Goal: Obtain resource: Obtain resource

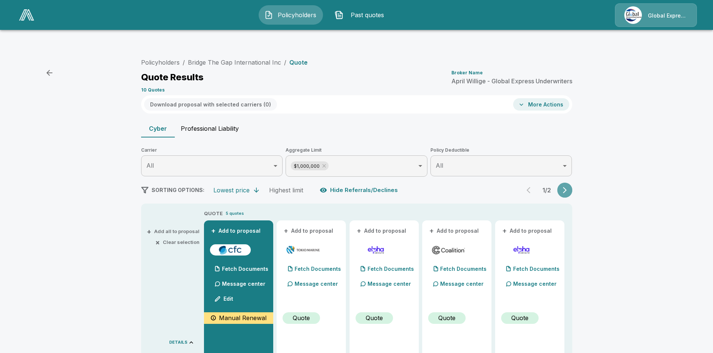
click at [567, 187] on icon "button" at bounding box center [564, 190] width 7 height 7
click at [188, 229] on button "+ Add all to proposal" at bounding box center [173, 231] width 51 height 5
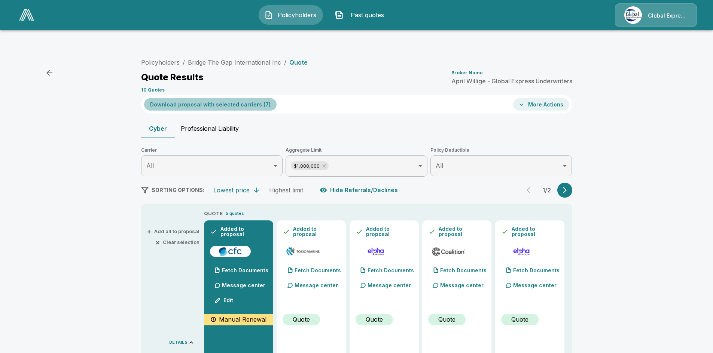
click at [235, 98] on button "Download proposal with selected carriers ( 7 )" at bounding box center [210, 104] width 132 height 12
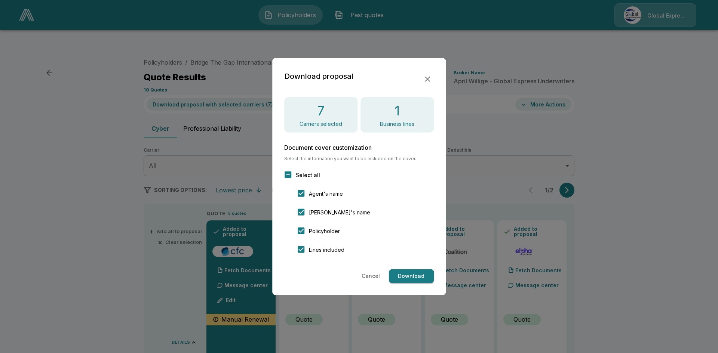
click at [409, 274] on button "Download" at bounding box center [411, 277] width 45 height 14
click at [425, 79] on icon "button" at bounding box center [427, 78] width 9 height 9
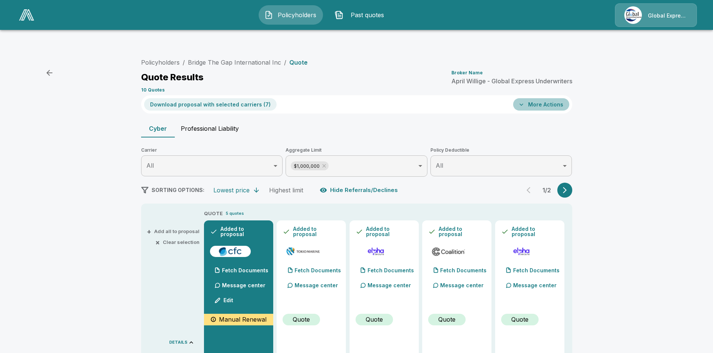
click at [549, 98] on button "More Actions" at bounding box center [541, 104] width 56 height 12
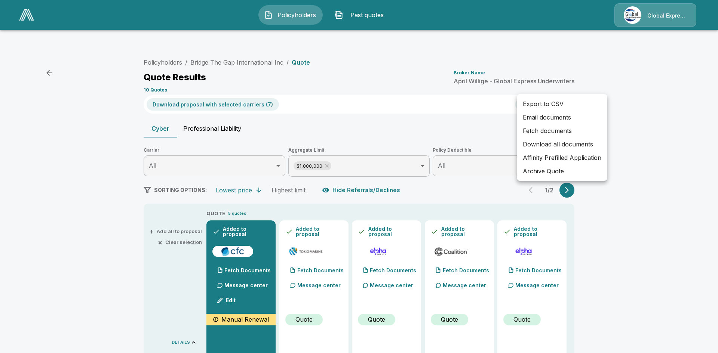
click at [566, 156] on li "Affinity Prefilled Application" at bounding box center [562, 157] width 91 height 13
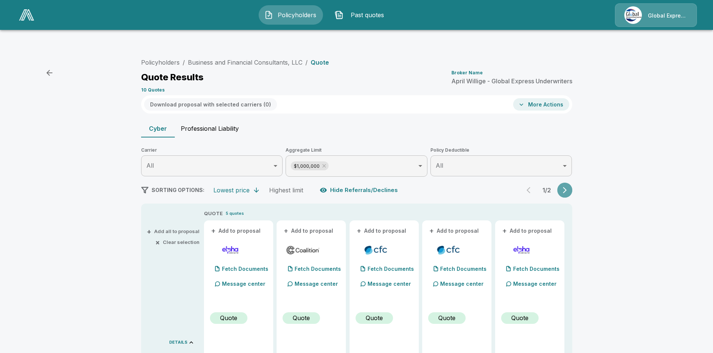
click at [568, 187] on icon "button" at bounding box center [564, 190] width 7 height 7
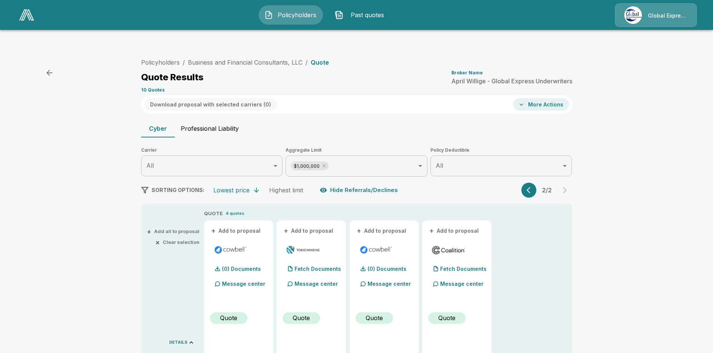
click at [186, 229] on button "+ Add all to proposal" at bounding box center [173, 231] width 51 height 5
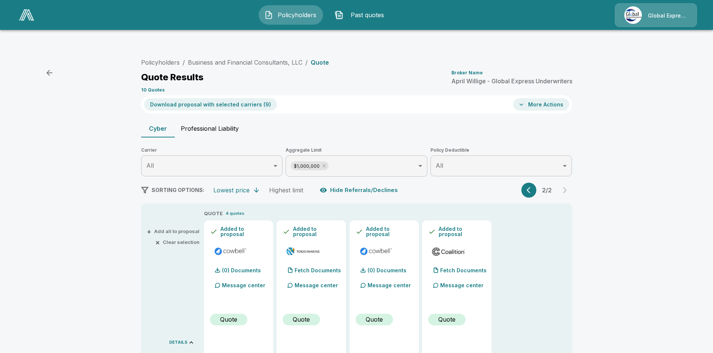
click at [245, 98] on button "Download proposal with selected carriers ( 9 )" at bounding box center [210, 104] width 133 height 12
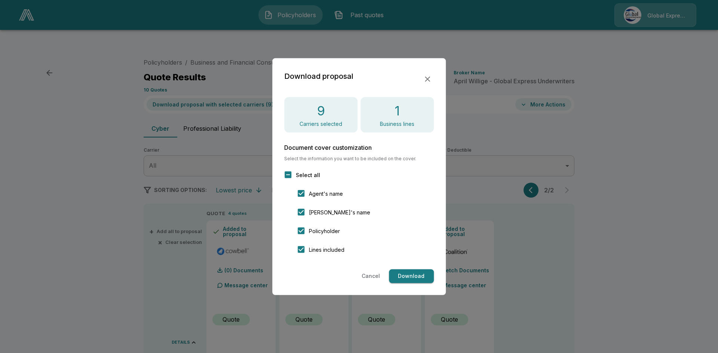
click at [408, 276] on button "Download" at bounding box center [411, 277] width 45 height 14
click at [549, 86] on div at bounding box center [359, 176] width 718 height 353
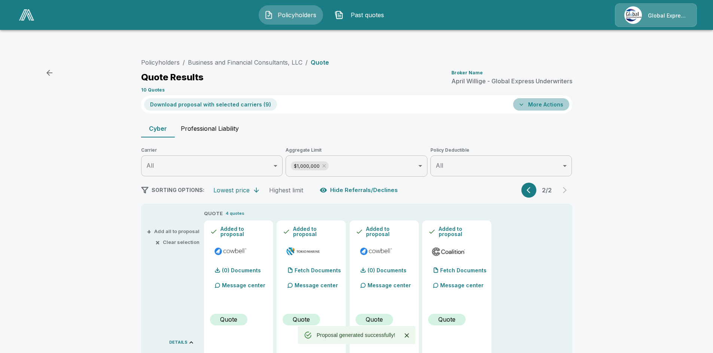
click at [549, 98] on button "More Actions" at bounding box center [541, 104] width 56 height 12
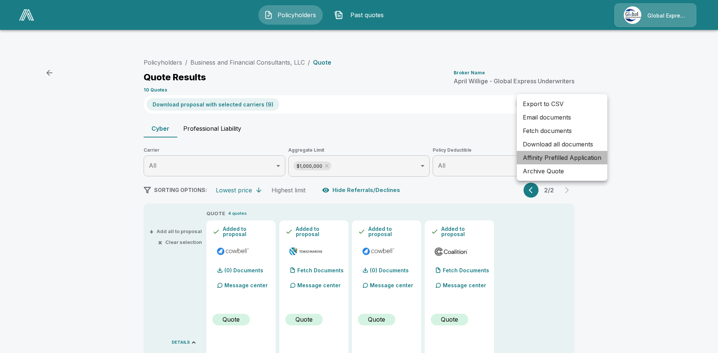
click at [565, 154] on li "Affinity Prefilled Application" at bounding box center [562, 157] width 91 height 13
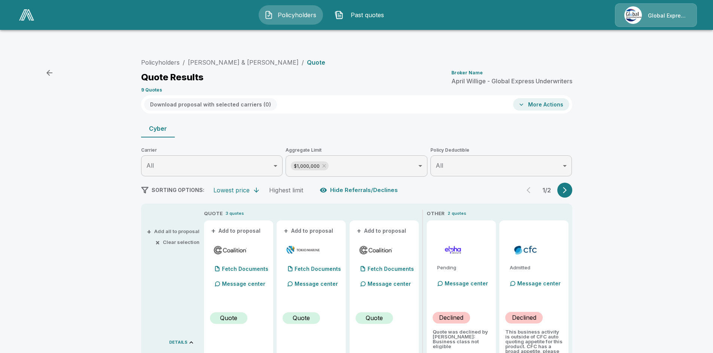
click at [567, 187] on icon "button" at bounding box center [564, 190] width 7 height 7
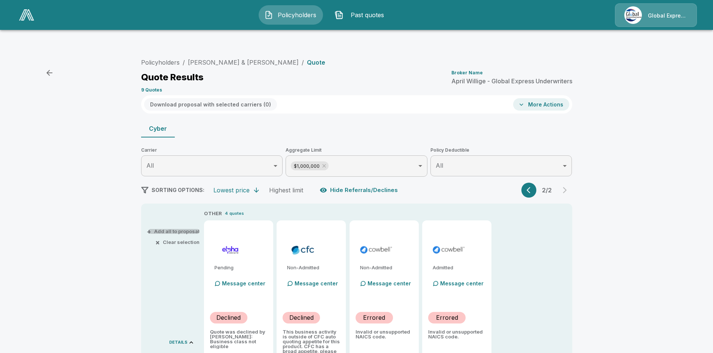
click at [188, 229] on button "+ Add all to proposal" at bounding box center [173, 231] width 51 height 5
click at [227, 98] on button "Download proposal with selected carriers ( 3 )" at bounding box center [210, 104] width 132 height 12
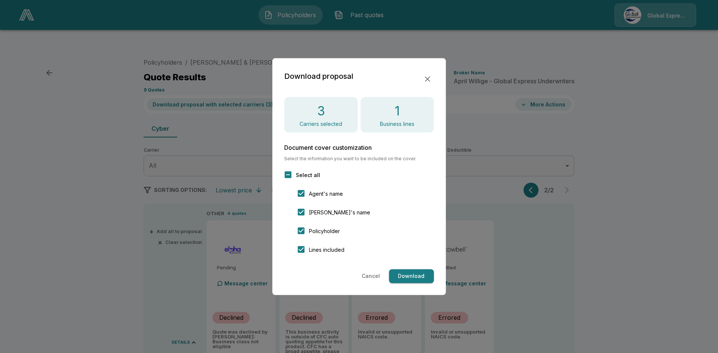
click at [417, 275] on button "Download" at bounding box center [411, 277] width 45 height 14
click at [428, 78] on icon "button" at bounding box center [427, 78] width 9 height 9
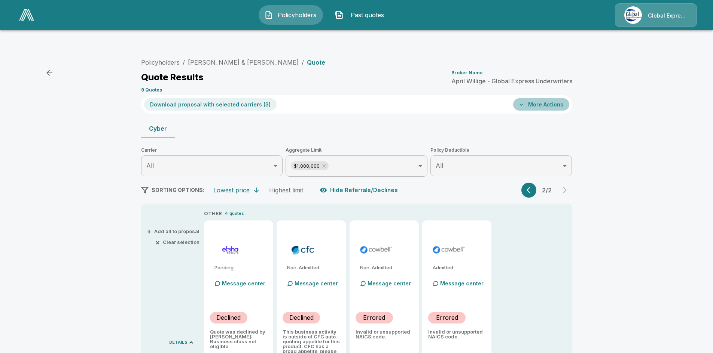
click at [551, 98] on button "More Actions" at bounding box center [541, 104] width 56 height 12
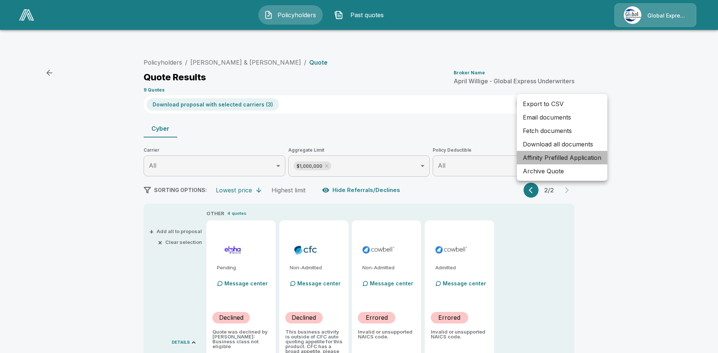
click at [552, 159] on li "Affinity Prefilled Application" at bounding box center [562, 157] width 91 height 13
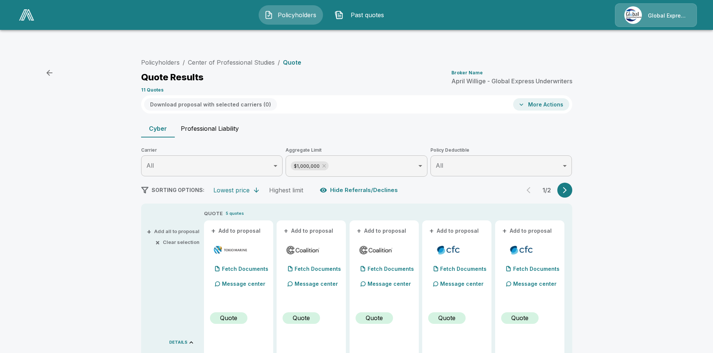
click at [568, 187] on icon "button" at bounding box center [564, 190] width 7 height 7
click at [177, 229] on button "+ Add all to proposal" at bounding box center [173, 231] width 51 height 5
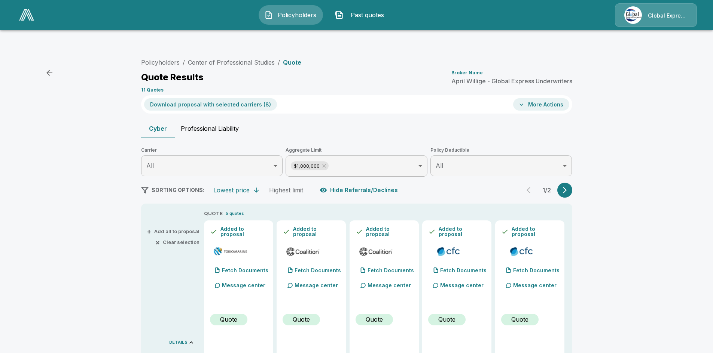
click at [229, 98] on button "Download proposal with selected carriers ( 8 )" at bounding box center [210, 104] width 133 height 12
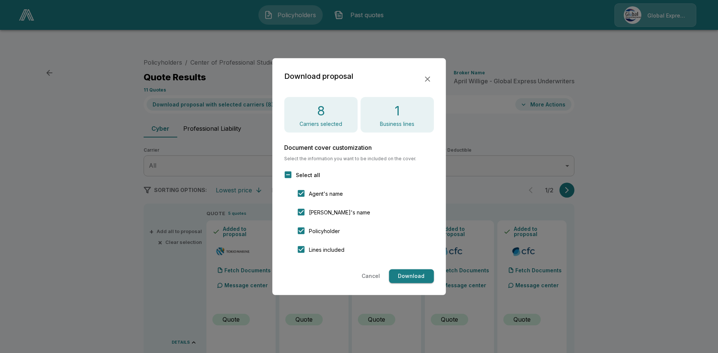
click at [409, 276] on button "Download" at bounding box center [411, 277] width 45 height 14
click at [426, 80] on icon "button" at bounding box center [427, 78] width 9 height 9
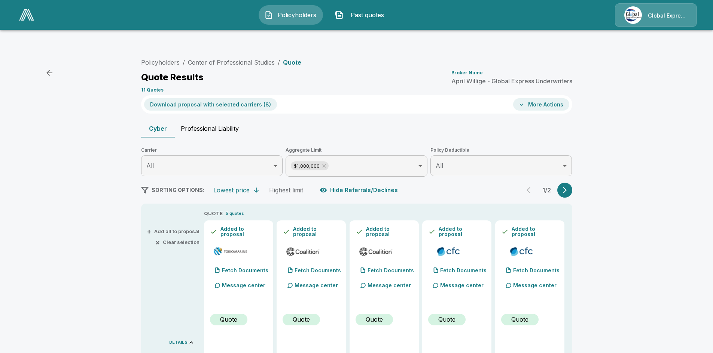
click at [547, 98] on button "More Actions" at bounding box center [541, 104] width 56 height 12
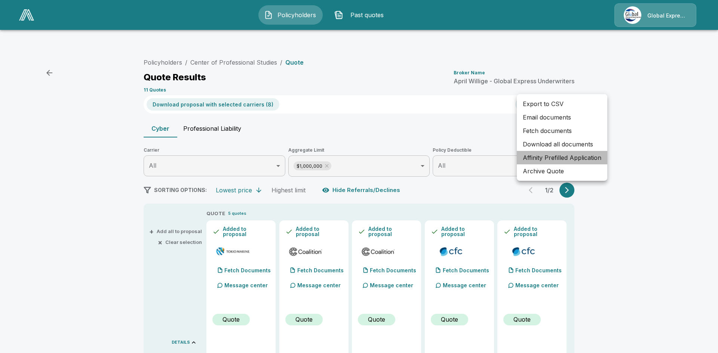
click at [563, 159] on li "Affinity Prefilled Application" at bounding box center [562, 157] width 91 height 13
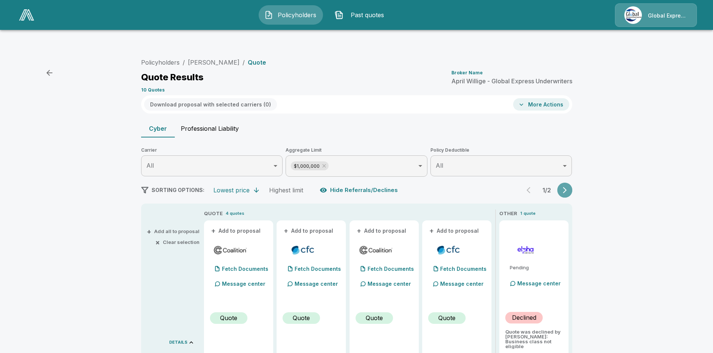
click at [566, 187] on icon "button" at bounding box center [564, 190] width 7 height 7
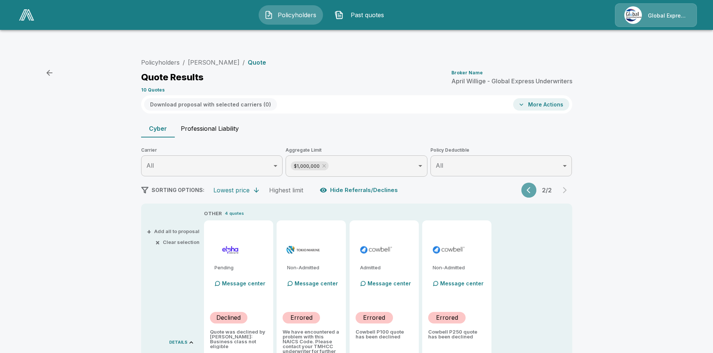
drag, startPoint x: 530, startPoint y: 172, endPoint x: 313, endPoint y: 160, distance: 217.3
click at [530, 187] on icon "button" at bounding box center [529, 190] width 7 height 7
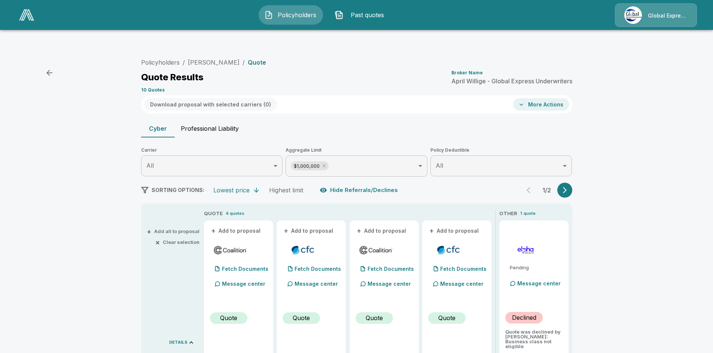
click at [186, 229] on button "+ Add all to proposal" at bounding box center [173, 231] width 51 height 5
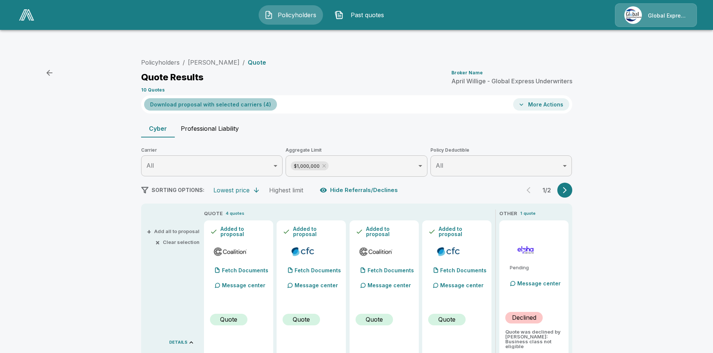
click at [223, 98] on button "Download proposal with selected carriers ( 4 )" at bounding box center [210, 104] width 133 height 12
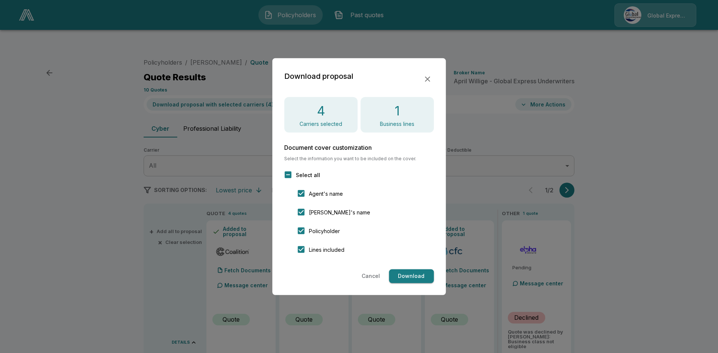
drag, startPoint x: 409, startPoint y: 277, endPoint x: 396, endPoint y: 270, distance: 15.2
click at [410, 277] on button "Download" at bounding box center [411, 277] width 45 height 14
click at [431, 78] on icon "button" at bounding box center [427, 78] width 9 height 9
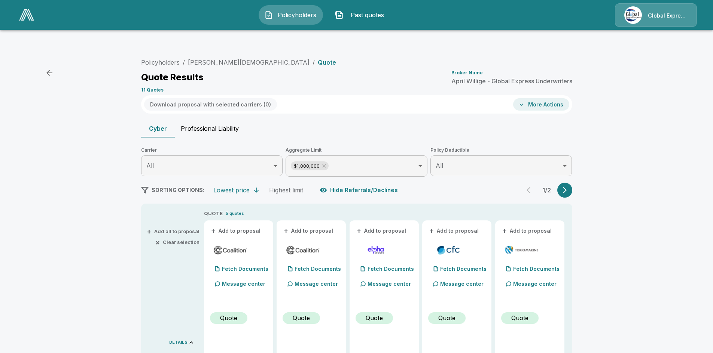
click at [568, 187] on icon "button" at bounding box center [564, 190] width 7 height 7
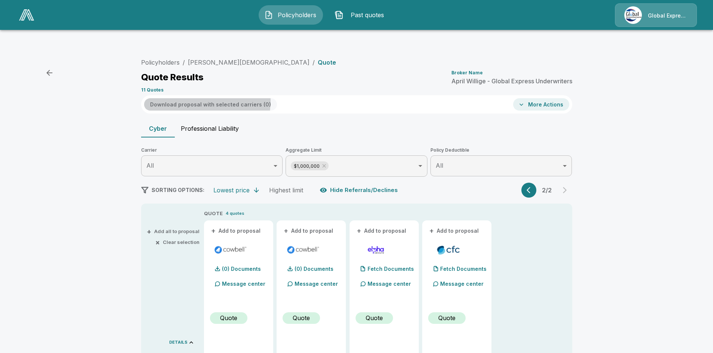
click at [188, 98] on button "Download proposal with selected carriers ( 0 )" at bounding box center [210, 104] width 133 height 12
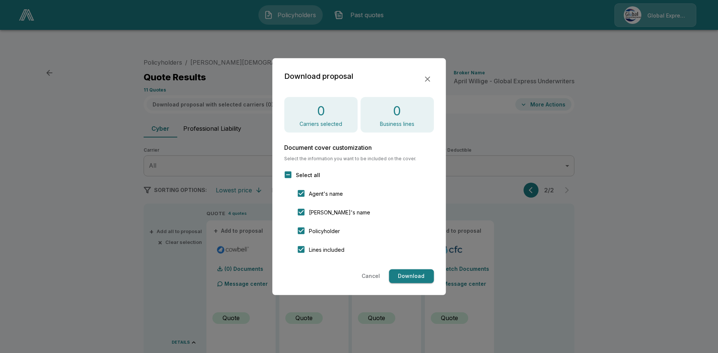
click at [433, 83] on div "Download proposal" at bounding box center [359, 79] width 150 height 18
click at [431, 80] on icon "button" at bounding box center [427, 78] width 9 height 9
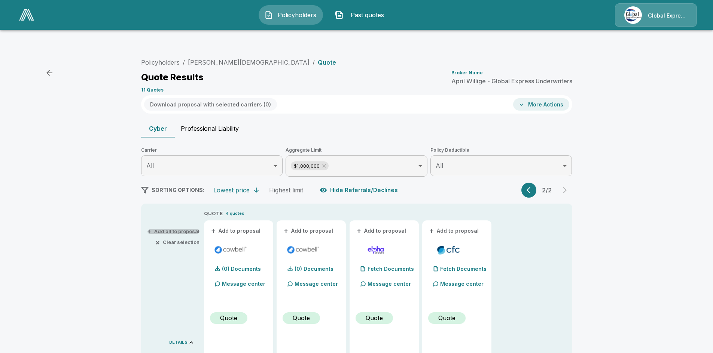
click at [183, 229] on button "+ Add all to proposal" at bounding box center [173, 231] width 51 height 5
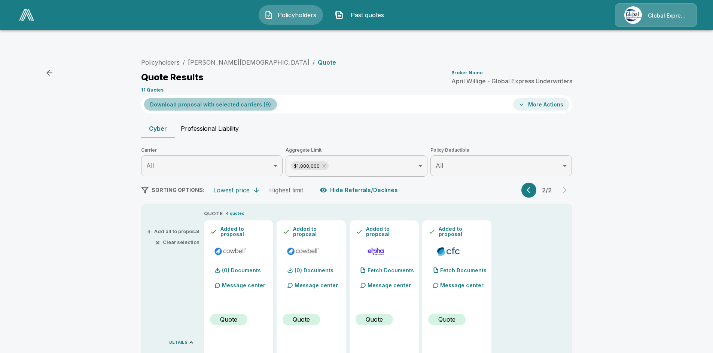
click at [236, 98] on button "Download proposal with selected carriers ( 9 )" at bounding box center [210, 104] width 133 height 12
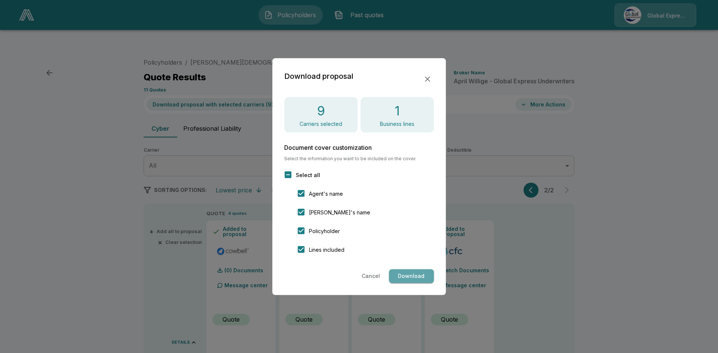
click at [406, 273] on button "Download" at bounding box center [411, 277] width 45 height 14
click at [429, 76] on icon "button" at bounding box center [427, 78] width 9 height 9
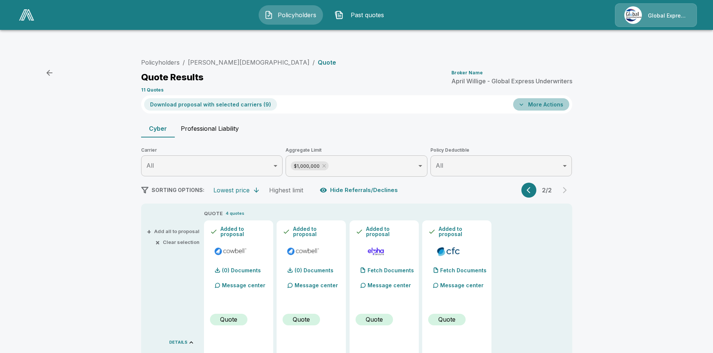
click at [551, 98] on button "More Actions" at bounding box center [541, 104] width 56 height 12
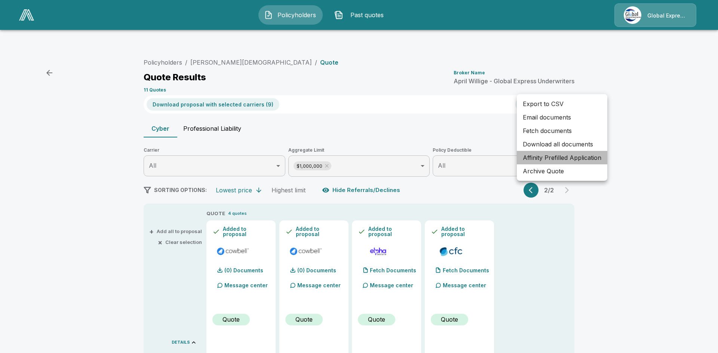
click at [569, 156] on li "Affinity Prefilled Application" at bounding box center [562, 157] width 91 height 13
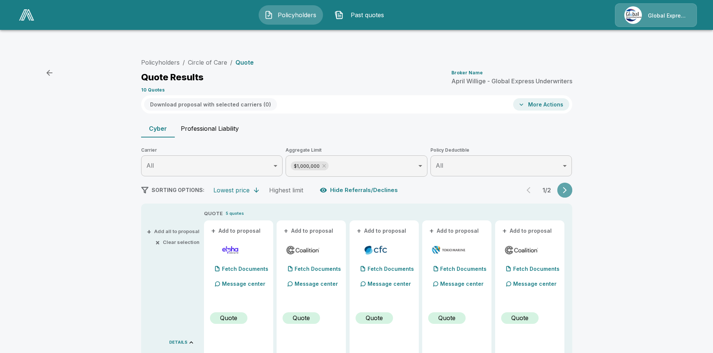
click at [566, 187] on icon "button" at bounding box center [564, 190] width 7 height 7
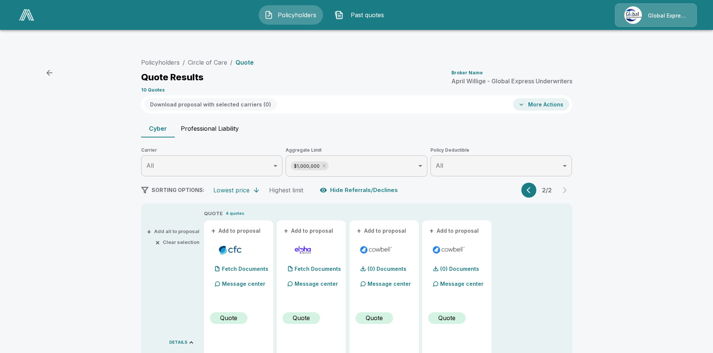
click at [209, 98] on button "Download proposal with selected carriers ( 0 )" at bounding box center [210, 104] width 133 height 12
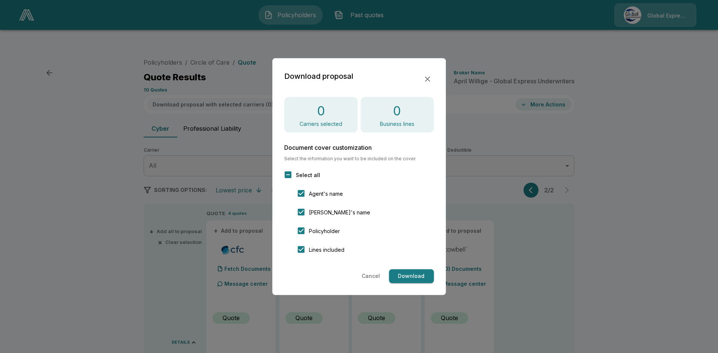
click at [428, 79] on icon "button" at bounding box center [427, 78] width 5 height 5
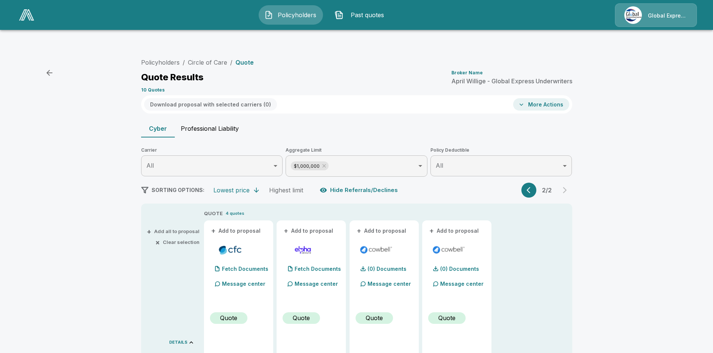
click at [165, 229] on button "+ Add all to proposal" at bounding box center [173, 231] width 51 height 5
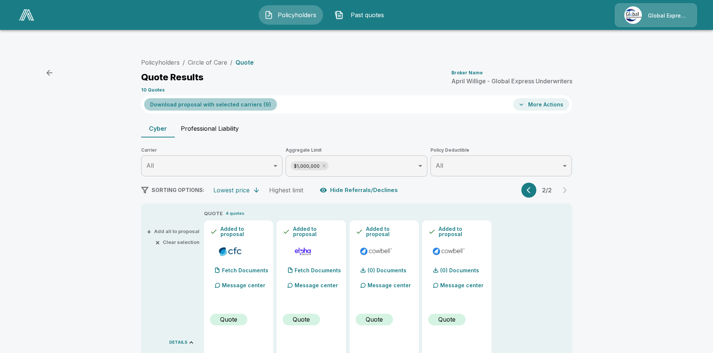
click at [215, 98] on button "Download proposal with selected carriers ( 9 )" at bounding box center [210, 104] width 133 height 12
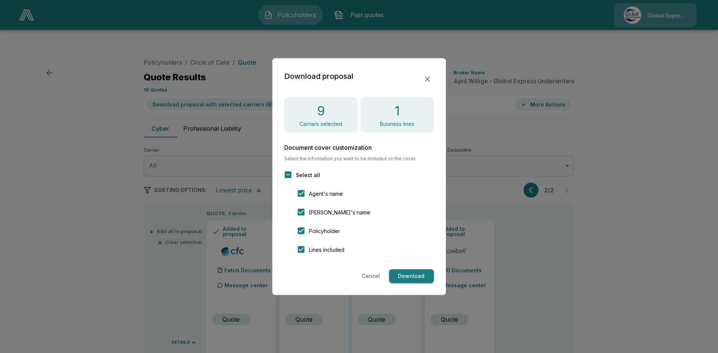
click at [422, 277] on button "Download" at bounding box center [411, 277] width 45 height 14
click at [426, 79] on icon "button" at bounding box center [427, 78] width 9 height 9
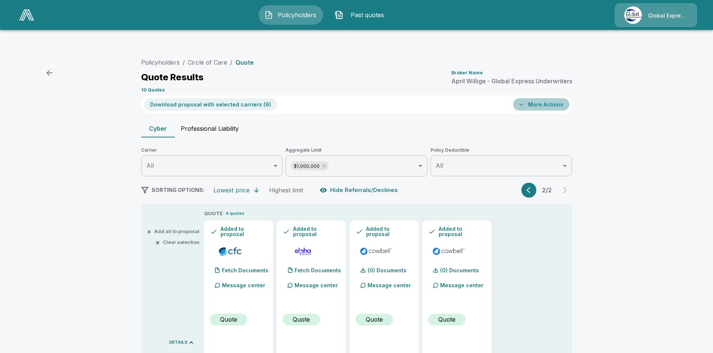
click at [549, 98] on button "More Actions" at bounding box center [541, 104] width 56 height 12
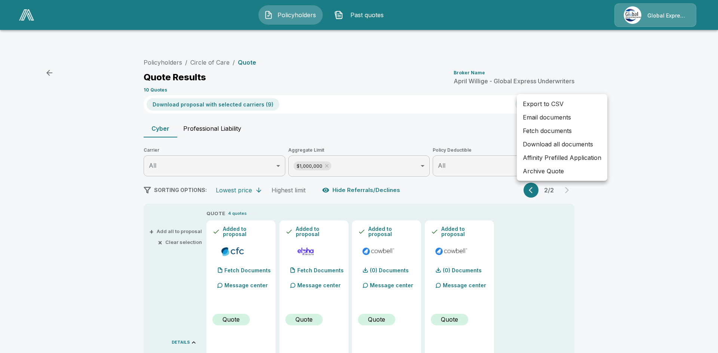
click at [578, 156] on li "Affinity Prefilled Application" at bounding box center [562, 157] width 91 height 13
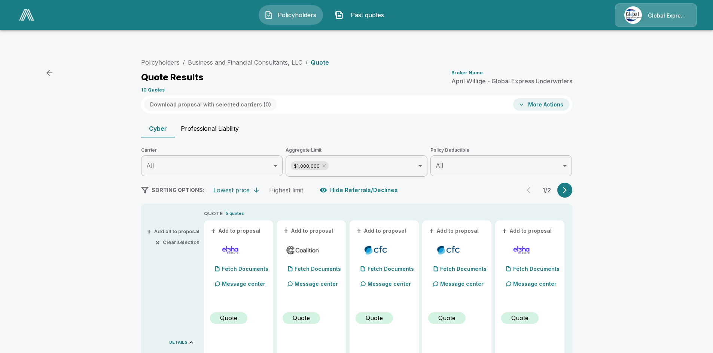
click at [182, 229] on button "+ Add all to proposal" at bounding box center [173, 231] width 51 height 5
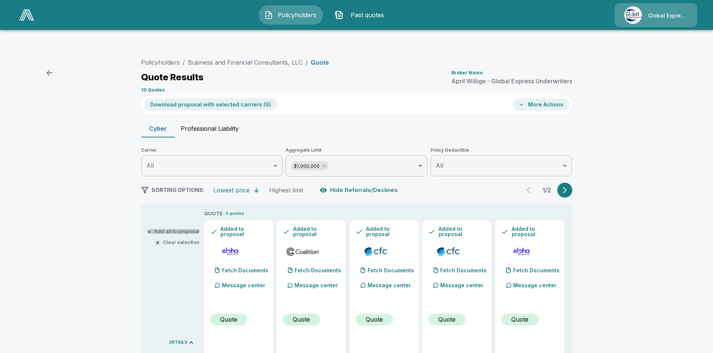
click at [182, 229] on button "+ Add all to proposal" at bounding box center [173, 231] width 51 height 5
click at [221, 98] on button "Download proposal with selected carriers ( 9 )" at bounding box center [210, 104] width 133 height 12
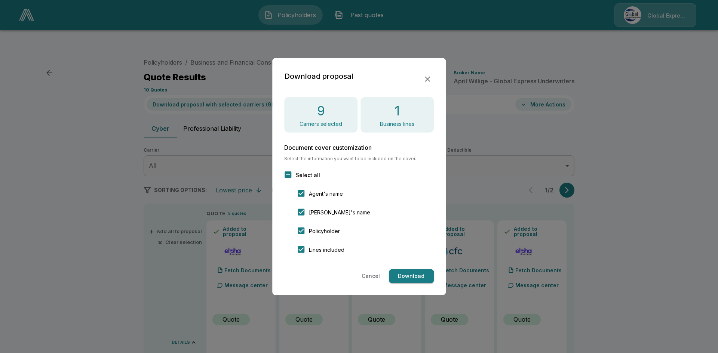
click at [418, 272] on button "Download" at bounding box center [411, 277] width 45 height 14
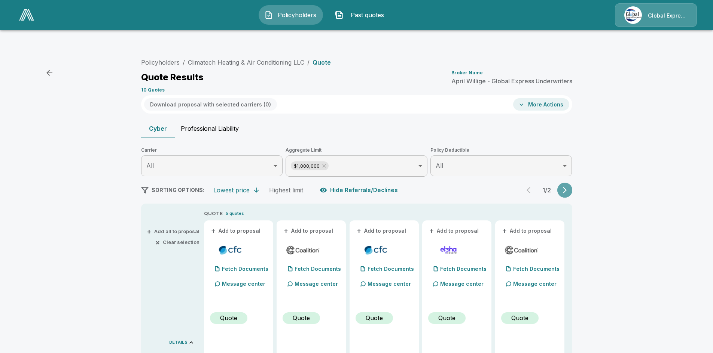
click at [568, 187] on icon "button" at bounding box center [564, 190] width 7 height 7
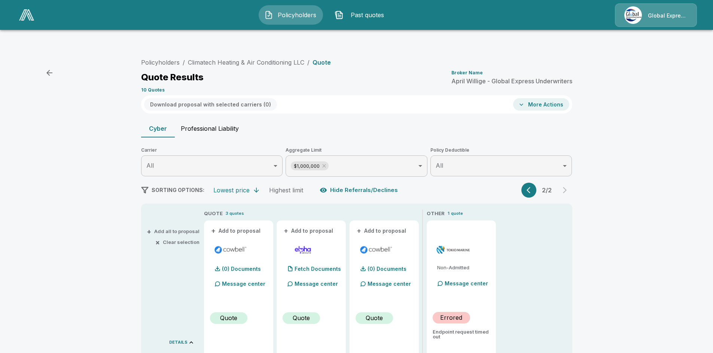
click at [174, 229] on button "+ Add all to proposal" at bounding box center [173, 231] width 51 height 5
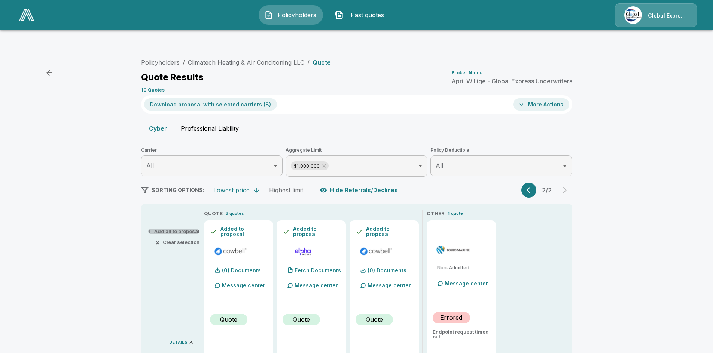
click at [174, 229] on button "+ Add all to proposal" at bounding box center [173, 231] width 51 height 5
click at [232, 98] on button "Download proposal with selected carriers ( 8 )" at bounding box center [210, 104] width 133 height 12
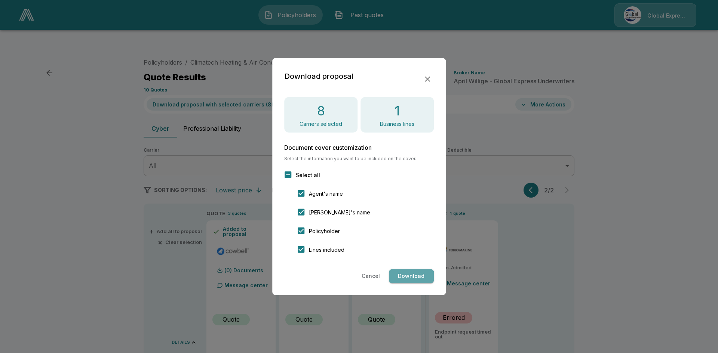
drag, startPoint x: 423, startPoint y: 276, endPoint x: 432, endPoint y: 242, distance: 35.3
click at [423, 276] on button "Download" at bounding box center [411, 277] width 45 height 14
click at [429, 78] on icon "button" at bounding box center [427, 78] width 9 height 9
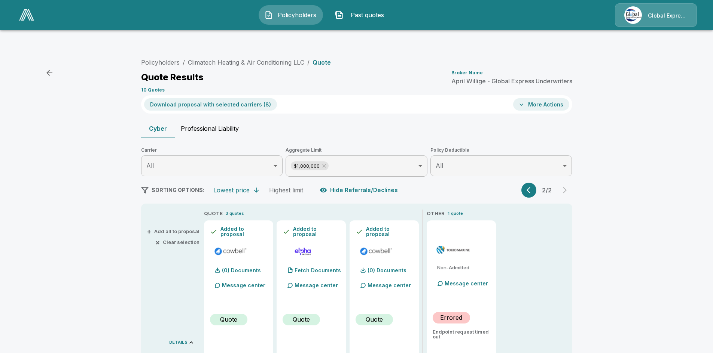
click at [551, 98] on button "More Actions" at bounding box center [541, 104] width 56 height 12
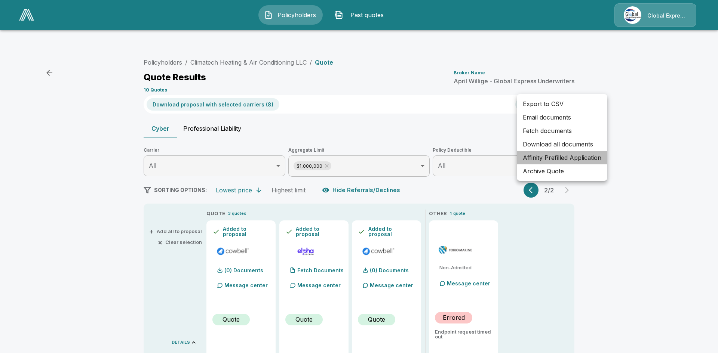
click at [566, 157] on li "Affinity Prefilled Application" at bounding box center [562, 157] width 91 height 13
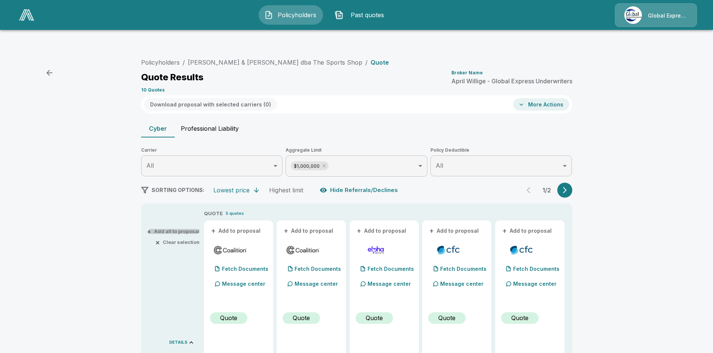
click at [175, 229] on button "+ Add all to proposal" at bounding box center [173, 231] width 51 height 5
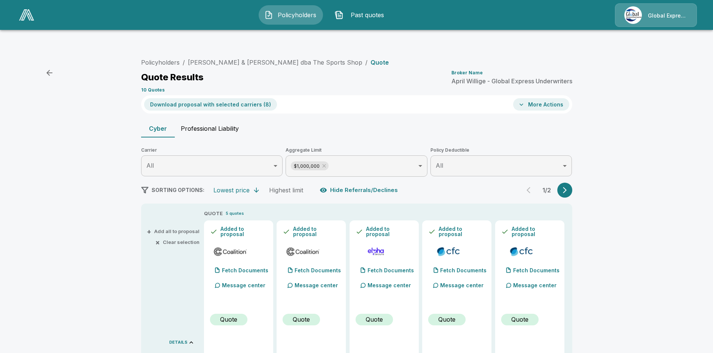
click at [217, 98] on button "Download proposal with selected carriers ( 8 )" at bounding box center [210, 104] width 133 height 12
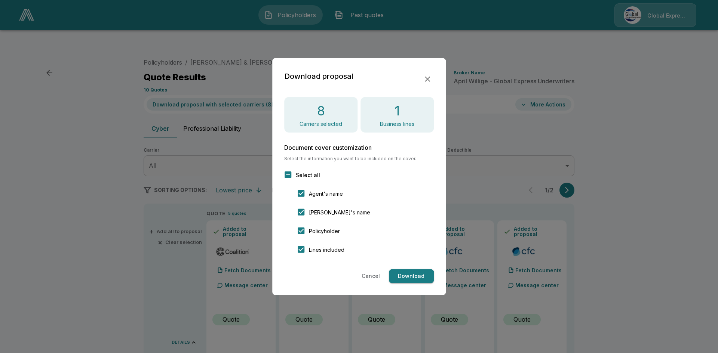
click at [420, 273] on button "Download" at bounding box center [411, 277] width 45 height 14
click at [426, 78] on icon "button" at bounding box center [427, 78] width 5 height 5
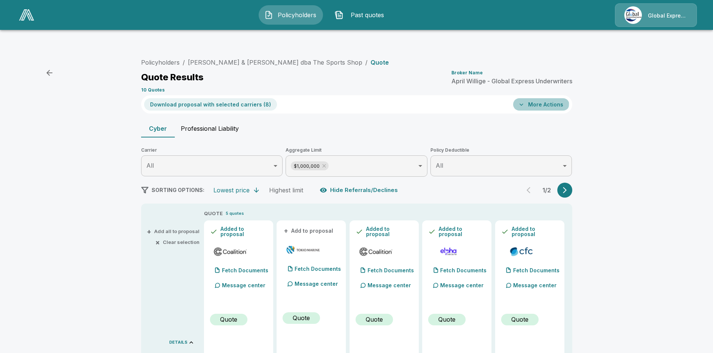
click at [541, 98] on button "More Actions" at bounding box center [541, 104] width 56 height 12
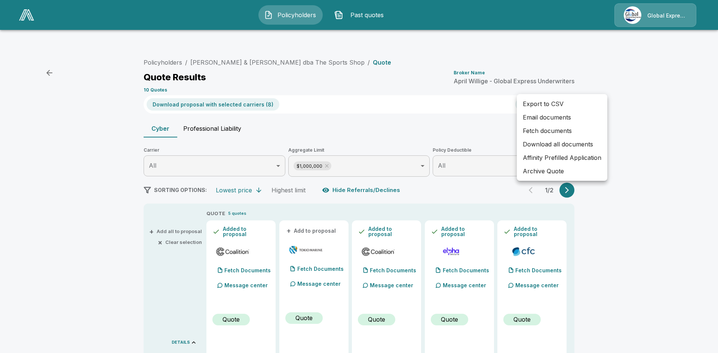
click at [564, 156] on li "Affinity Prefilled Application" at bounding box center [562, 157] width 91 height 13
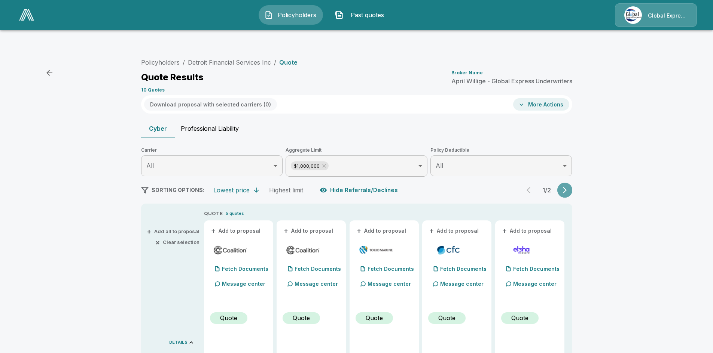
click at [571, 183] on button "button" at bounding box center [564, 190] width 15 height 15
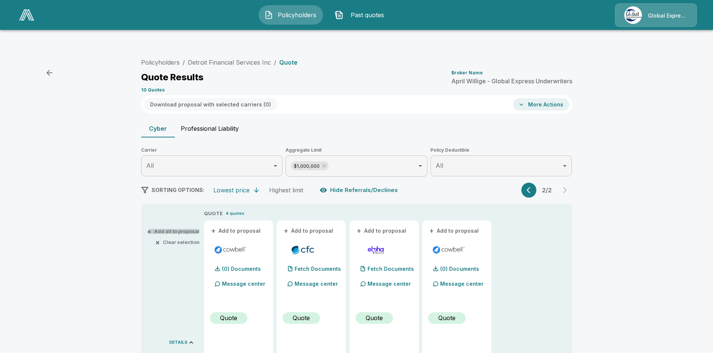
click at [171, 229] on button "+ Add all to proposal" at bounding box center [173, 231] width 51 height 5
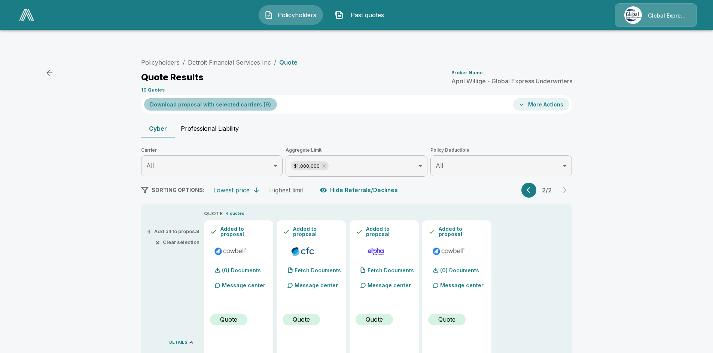
click at [214, 98] on button "Download proposal with selected carriers ( 9 )" at bounding box center [210, 104] width 133 height 12
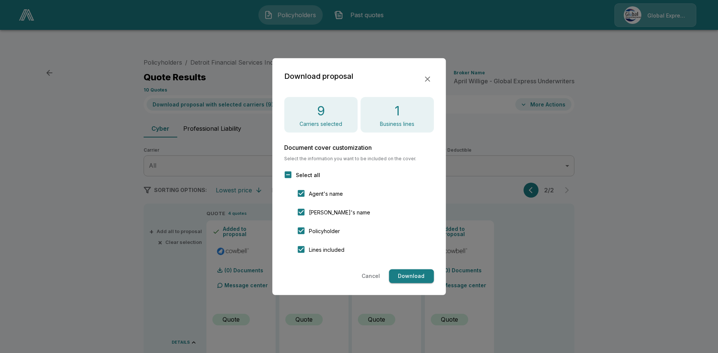
click at [420, 275] on button "Download" at bounding box center [411, 277] width 45 height 14
click at [427, 80] on icon "button" at bounding box center [427, 78] width 5 height 5
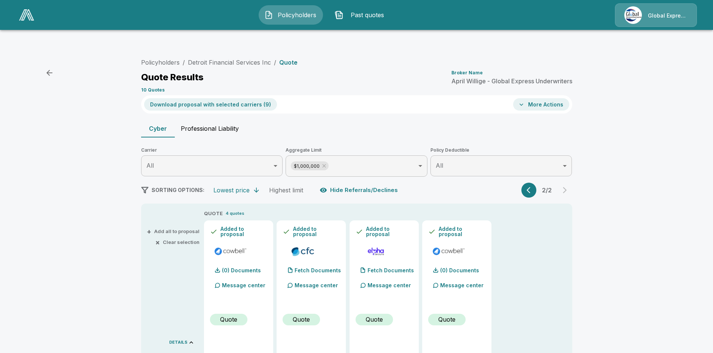
click at [552, 98] on button "More Actions" at bounding box center [541, 104] width 56 height 12
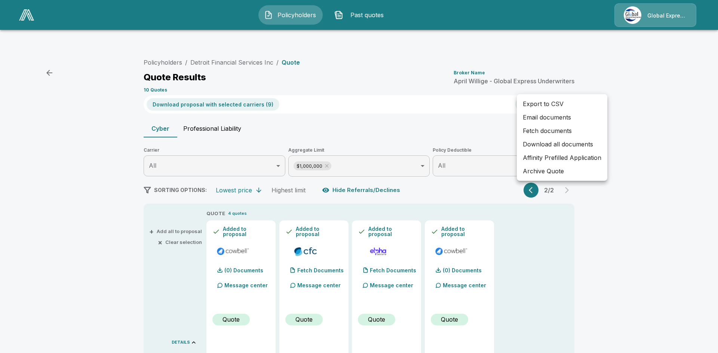
click at [570, 158] on li "Affinity Prefilled Application" at bounding box center [562, 157] width 91 height 13
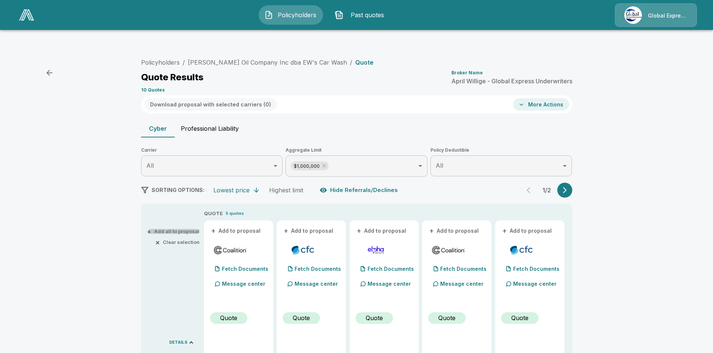
click at [172, 229] on button "+ Add all to proposal" at bounding box center [173, 231] width 51 height 5
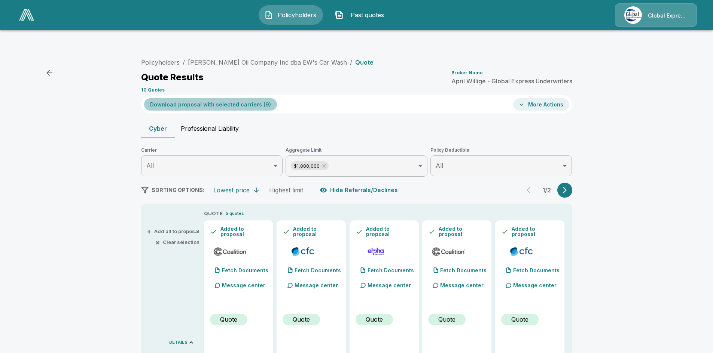
click at [217, 98] on button "Download proposal with selected carriers ( 9 )" at bounding box center [210, 104] width 133 height 12
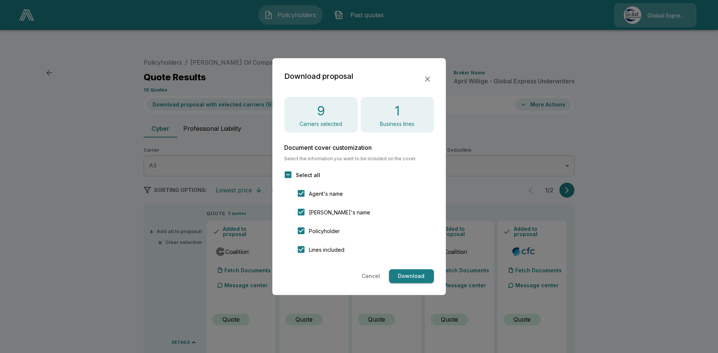
click at [411, 280] on button "Download" at bounding box center [411, 277] width 45 height 14
click at [426, 80] on icon "button" at bounding box center [427, 78] width 9 height 9
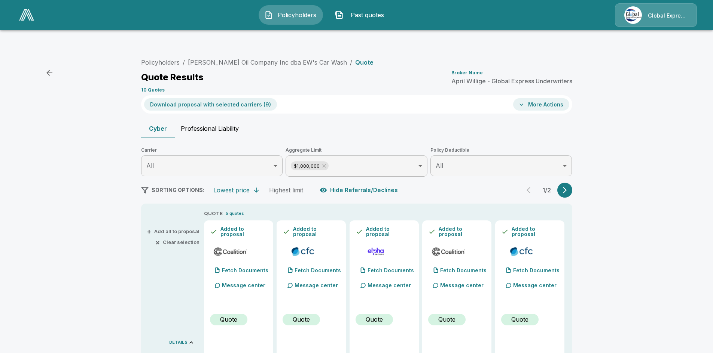
click at [553, 98] on button "More Actions" at bounding box center [541, 104] width 56 height 12
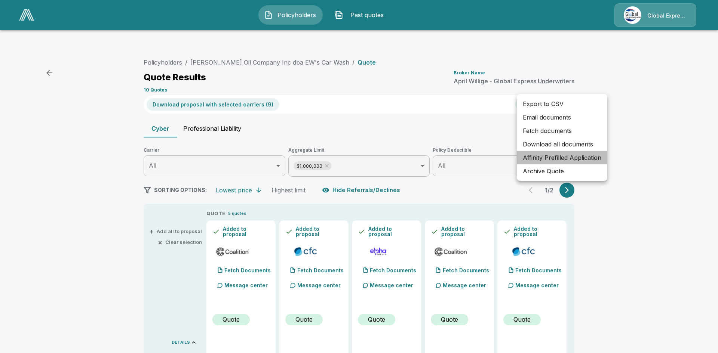
click at [570, 157] on li "Affinity Prefilled Application" at bounding box center [562, 157] width 91 height 13
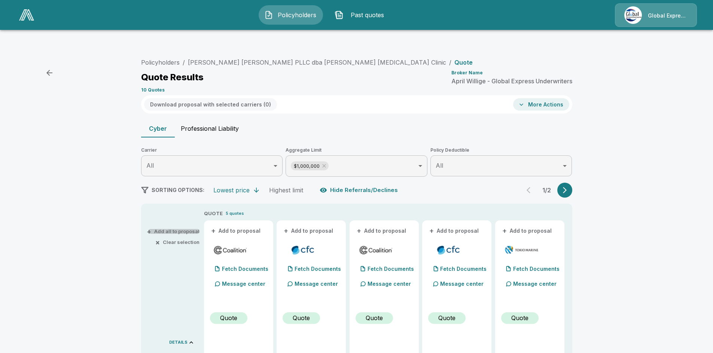
click at [185, 229] on button "+ Add all to proposal" at bounding box center [173, 231] width 51 height 5
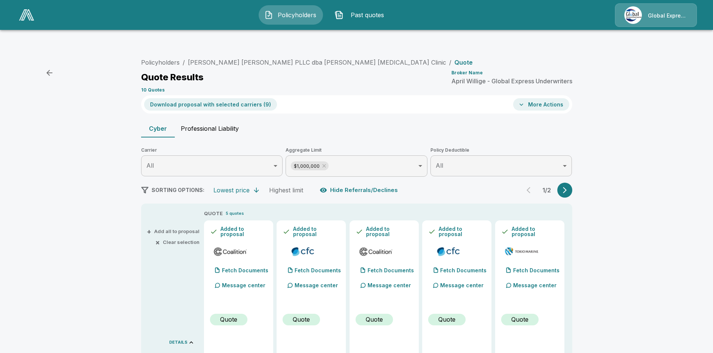
click at [226, 98] on button "Download proposal with selected carriers ( 9 )" at bounding box center [210, 104] width 133 height 12
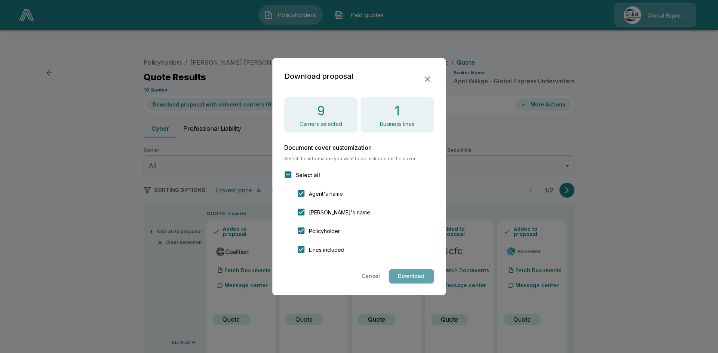
click at [416, 270] on button "Download" at bounding box center [411, 277] width 45 height 14
click at [416, 275] on div "Cancel Loading..." at bounding box center [359, 277] width 150 height 14
click at [427, 80] on icon "button" at bounding box center [427, 78] width 5 height 5
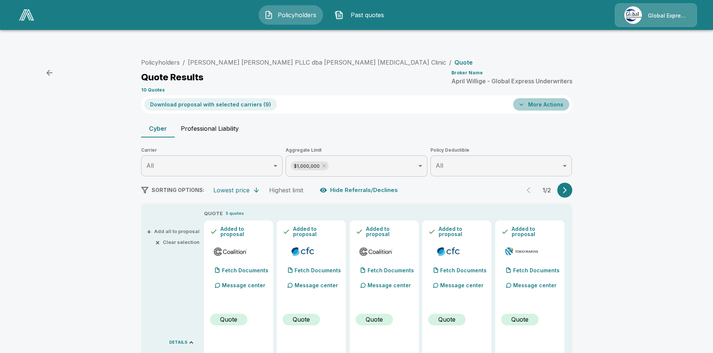
click at [558, 98] on button "More Actions" at bounding box center [541, 104] width 56 height 12
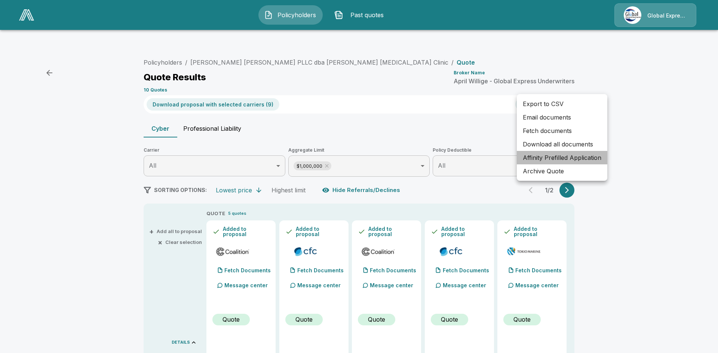
click at [558, 156] on li "Affinity Prefilled Application" at bounding box center [562, 157] width 91 height 13
